Goal: Navigation & Orientation: Find specific page/section

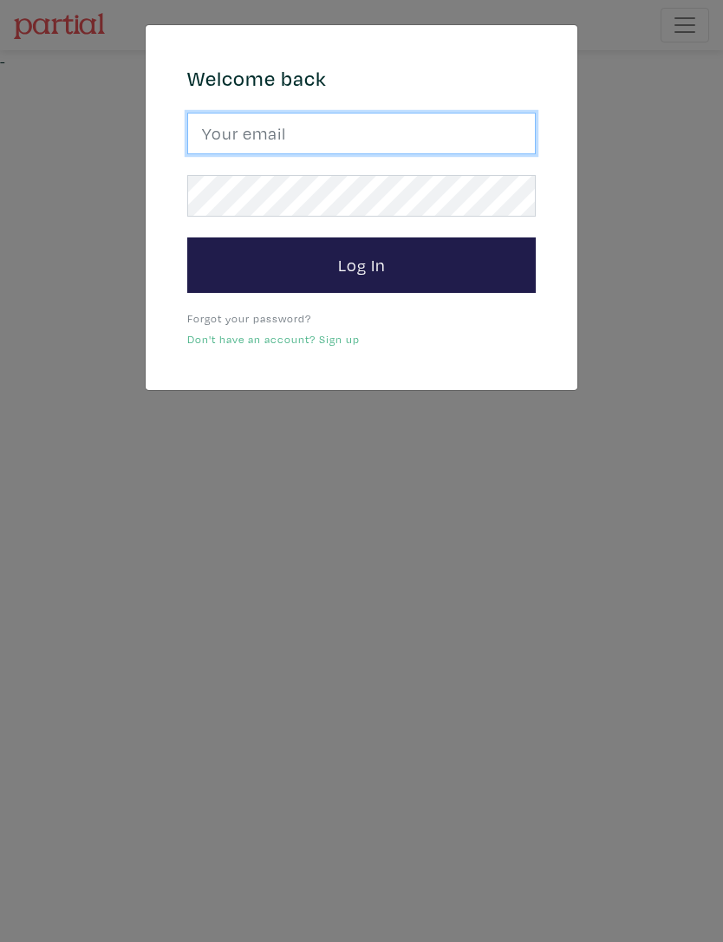
click at [442, 134] on input "email" at bounding box center [361, 134] width 348 height 42
type input "josefj6@gmail.com"
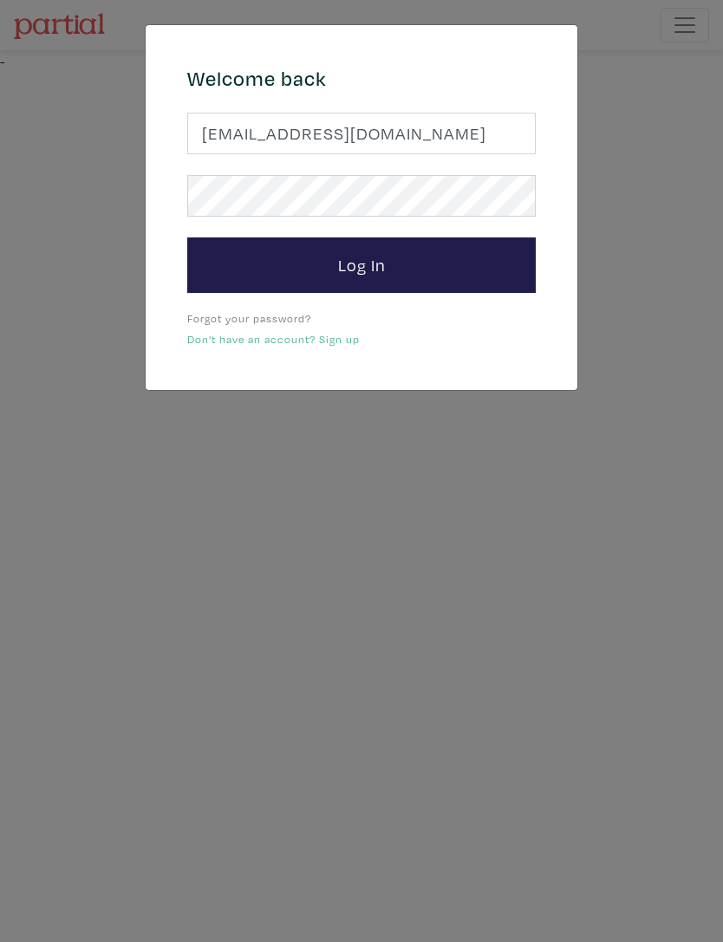
click at [442, 255] on button "Log In" at bounding box center [361, 264] width 348 height 55
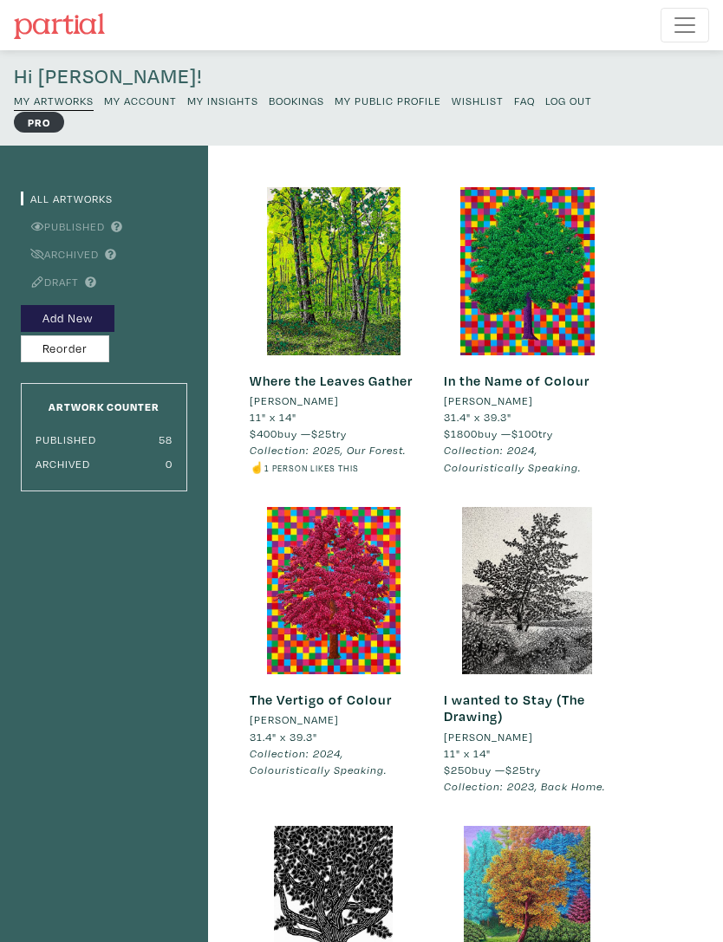
click at [389, 110] on link "My Public Profile" at bounding box center [387, 99] width 107 height 21
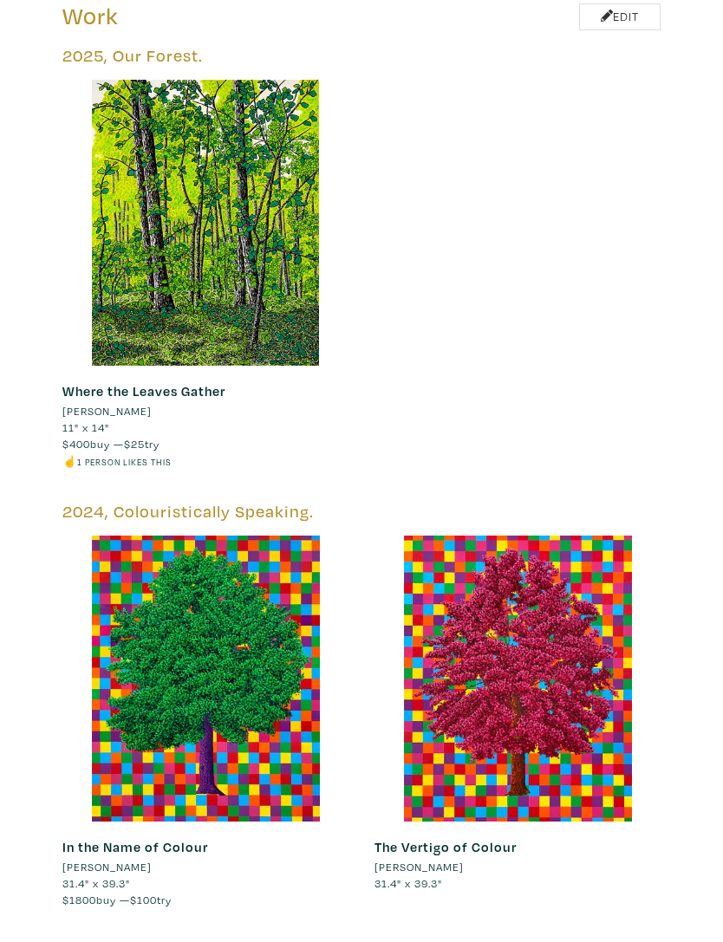
scroll to position [1190, 0]
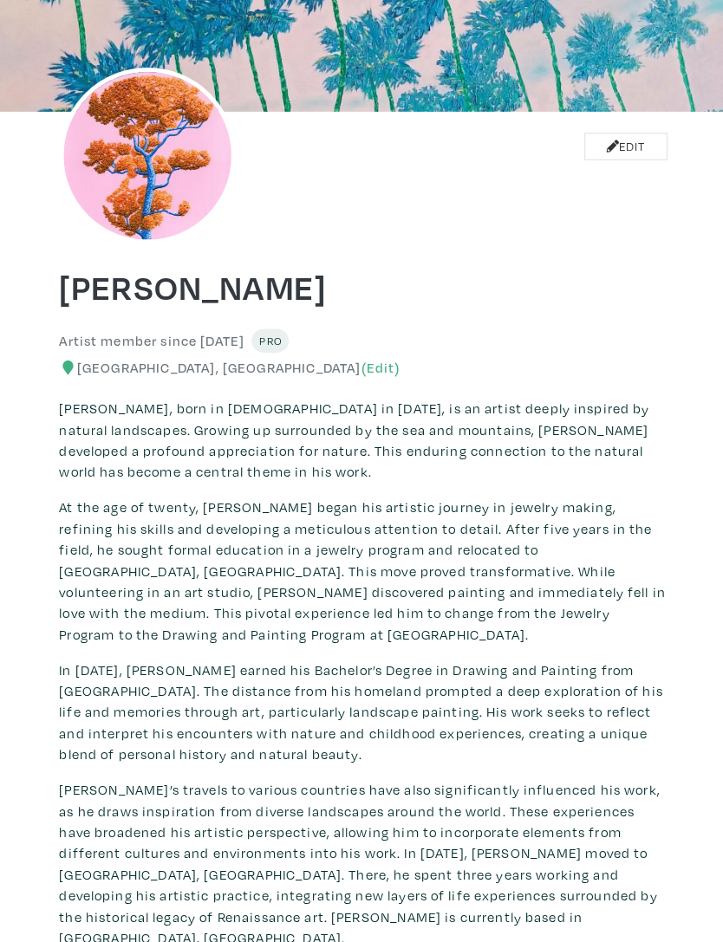
scroll to position [0, 0]
